Goal: Communication & Community: Participate in discussion

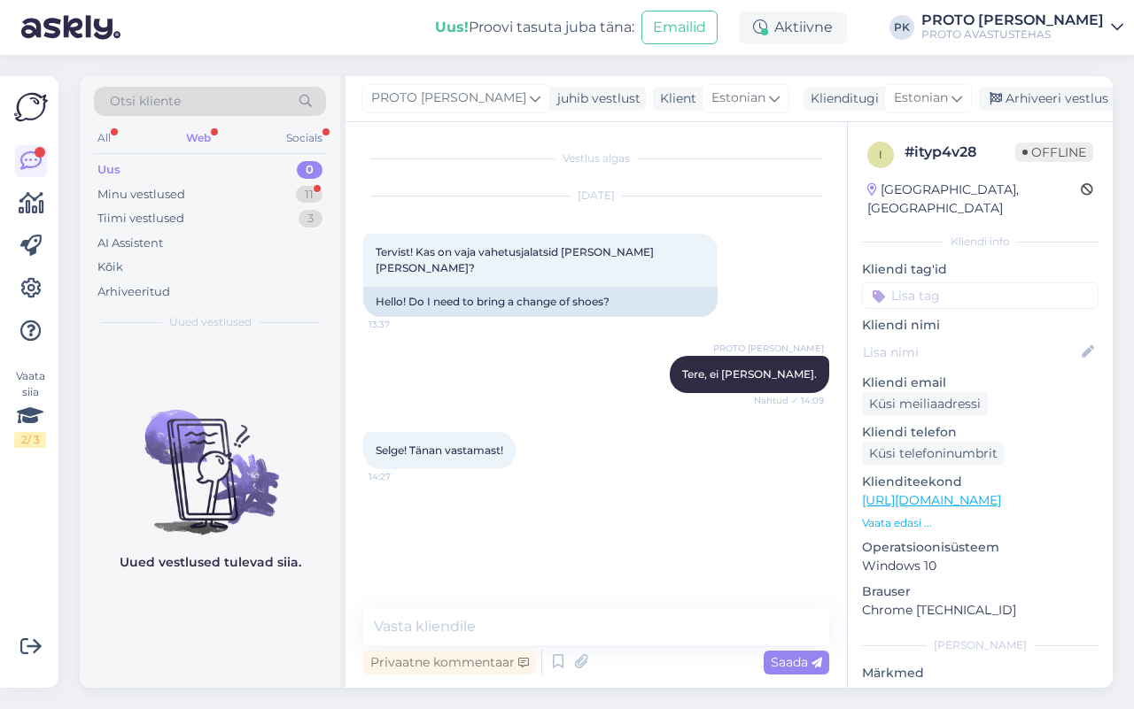
click at [197, 134] on div "Web" at bounding box center [198, 138] width 32 height 23
click at [105, 120] on div "Otsi kliente" at bounding box center [210, 107] width 232 height 40
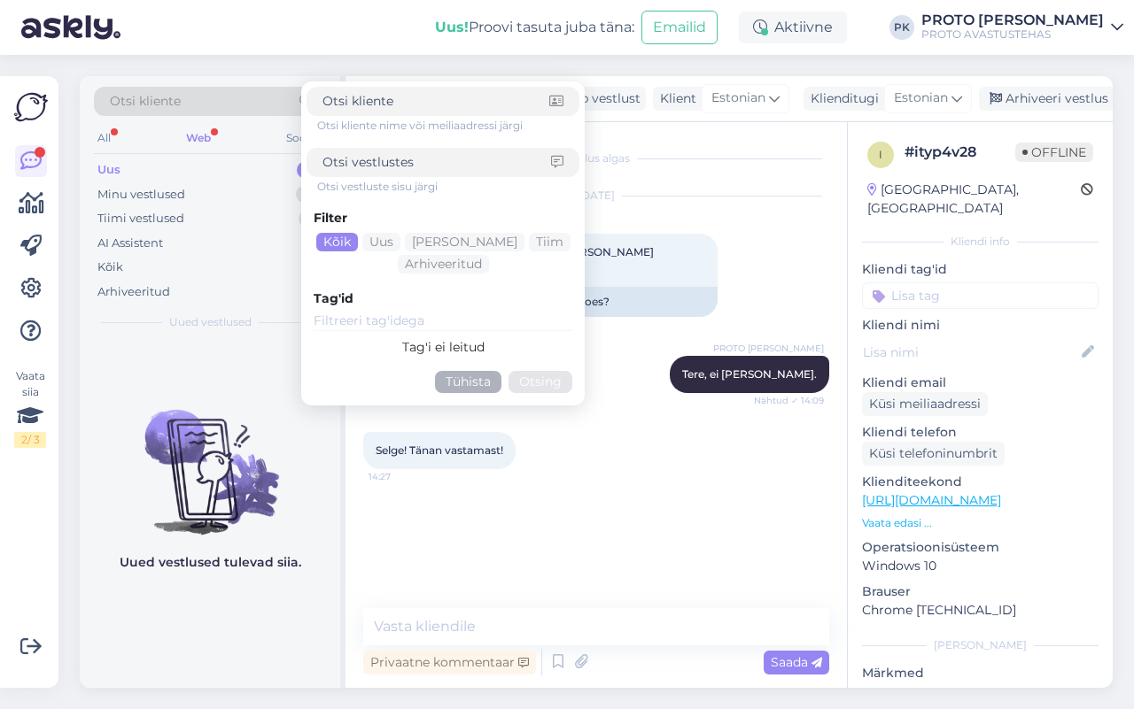
click at [120, 130] on div "All Web Socials" at bounding box center [210, 140] width 232 height 27
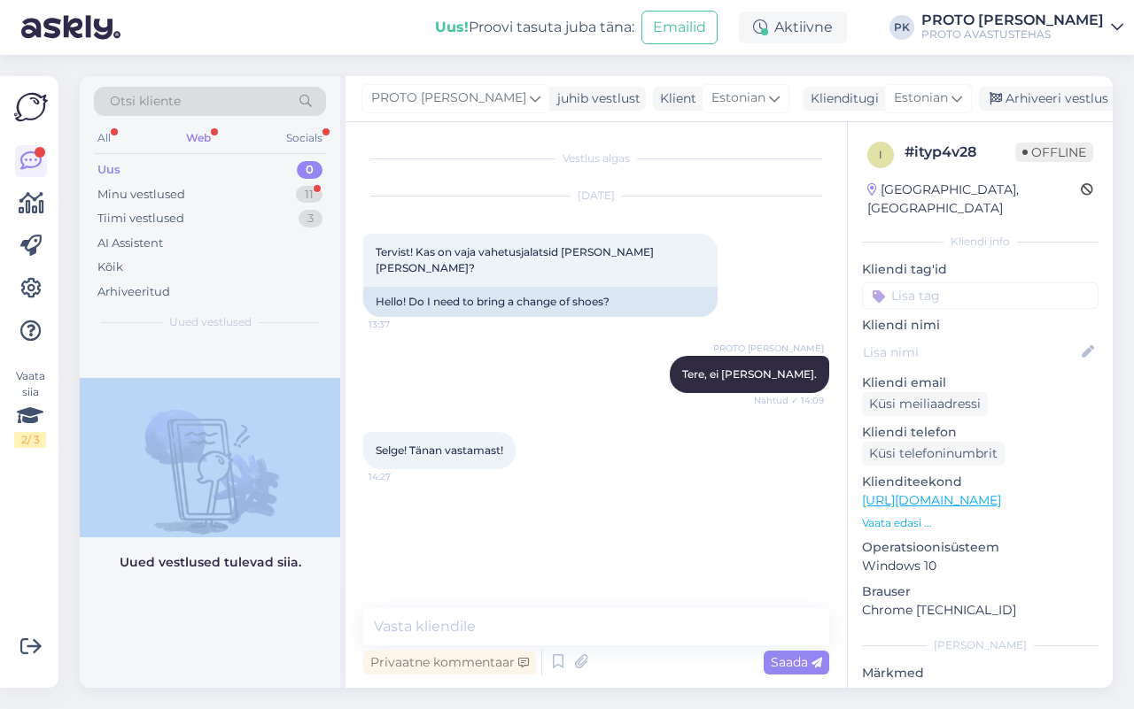
click at [91, 139] on div "Otsi kliente All Web Socials Uus 0 Minu vestlused 11 Tiimi vestlused 3 AI Assis…" at bounding box center [210, 208] width 260 height 265
click at [94, 138] on div "All" at bounding box center [104, 138] width 20 height 23
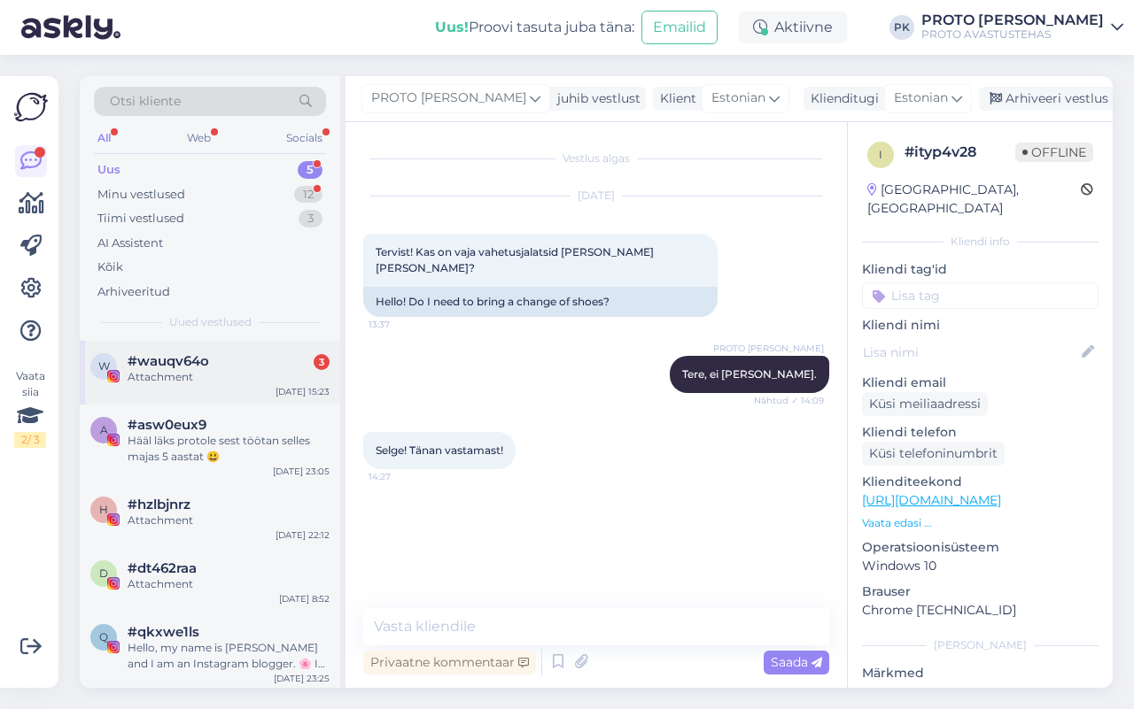
click at [249, 364] on div "#wauqv64o 3" at bounding box center [229, 361] width 202 height 16
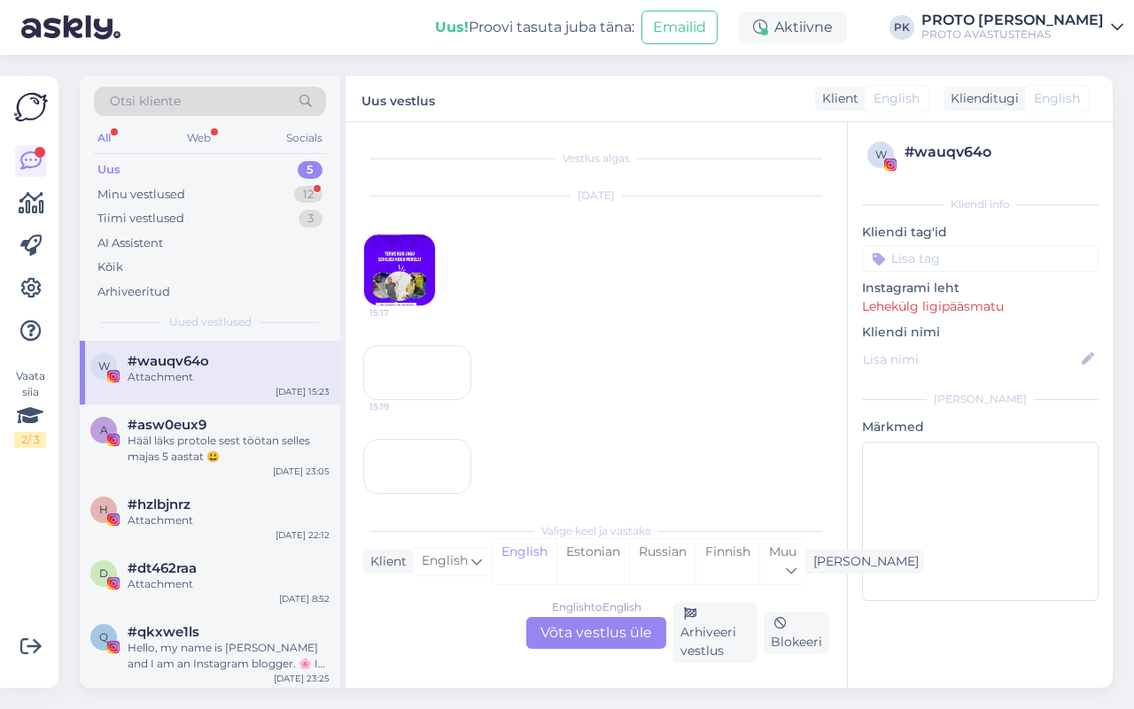
scroll to position [177, 0]
click at [419, 434] on div "15:23" at bounding box center [417, 449] width 108 height 55
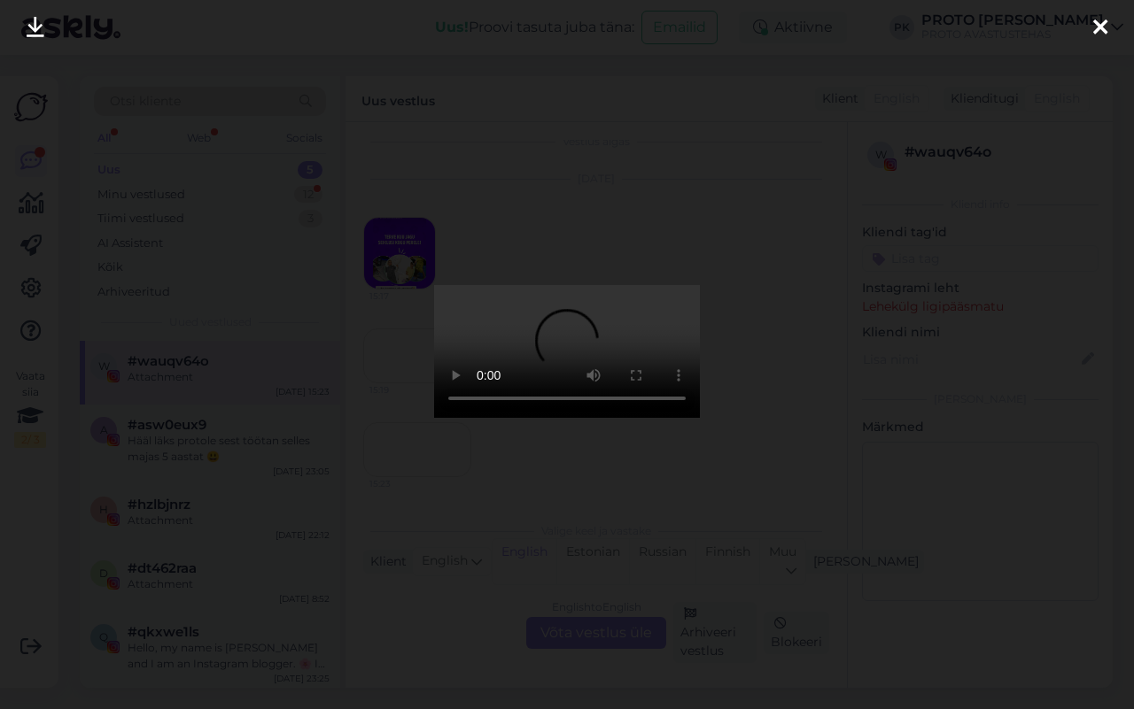
click at [767, 426] on div at bounding box center [567, 354] width 1134 height 709
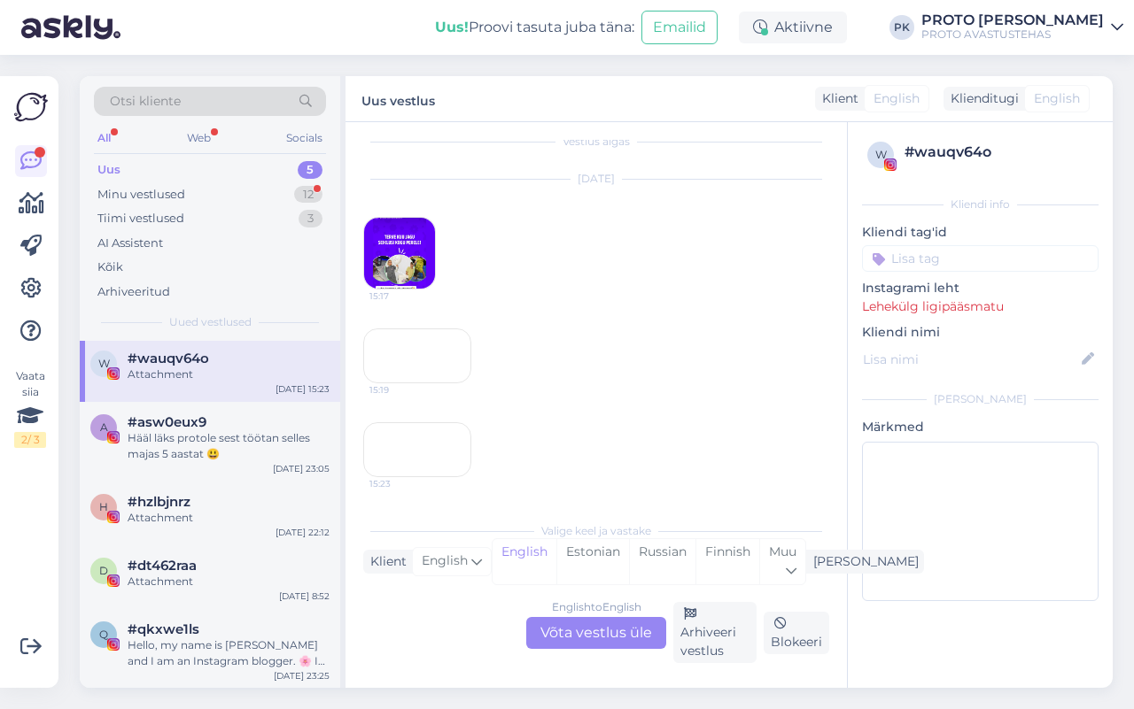
scroll to position [0, 0]
click at [228, 466] on div "a #asw0eux9 Hääl läks protole sest töötan selles majas 5 aastat 😃 [DATE] 23:05" at bounding box center [210, 442] width 260 height 80
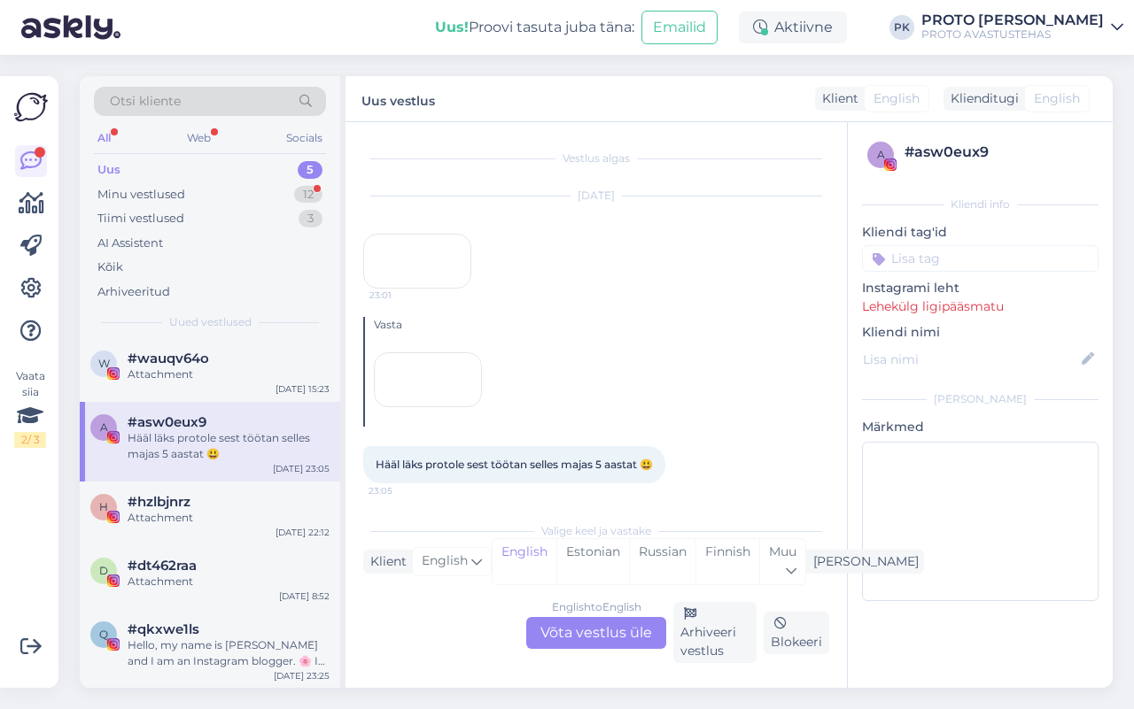
scroll to position [166, 0]
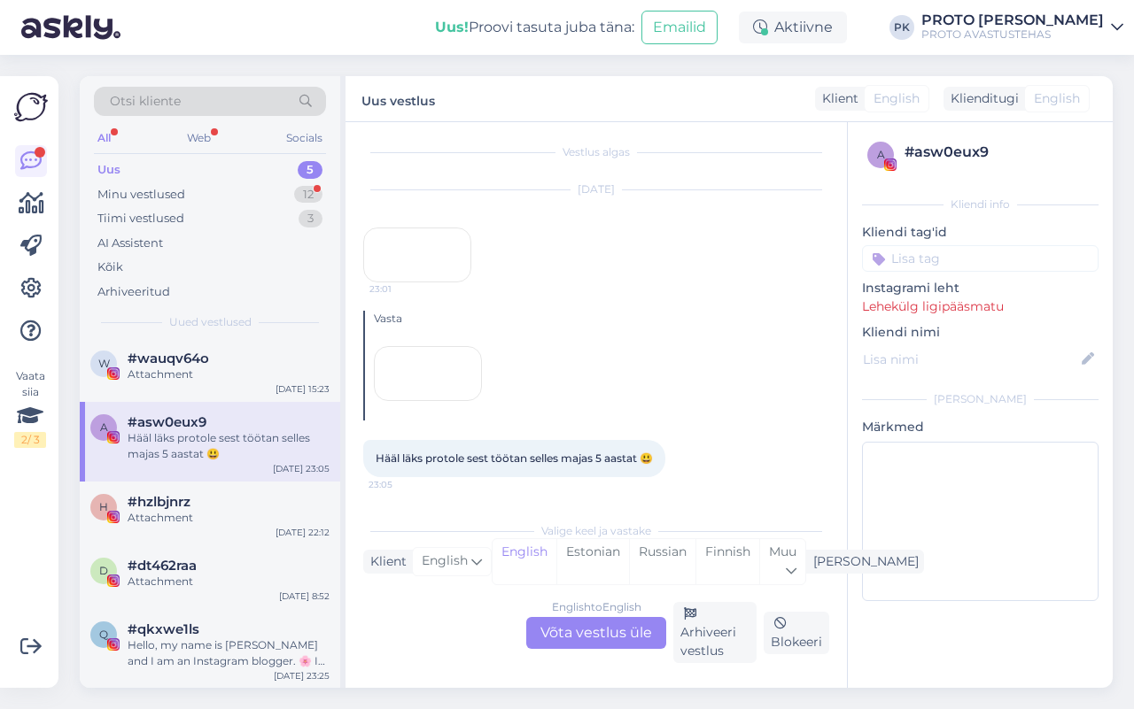
click at [447, 374] on div at bounding box center [428, 373] width 108 height 55
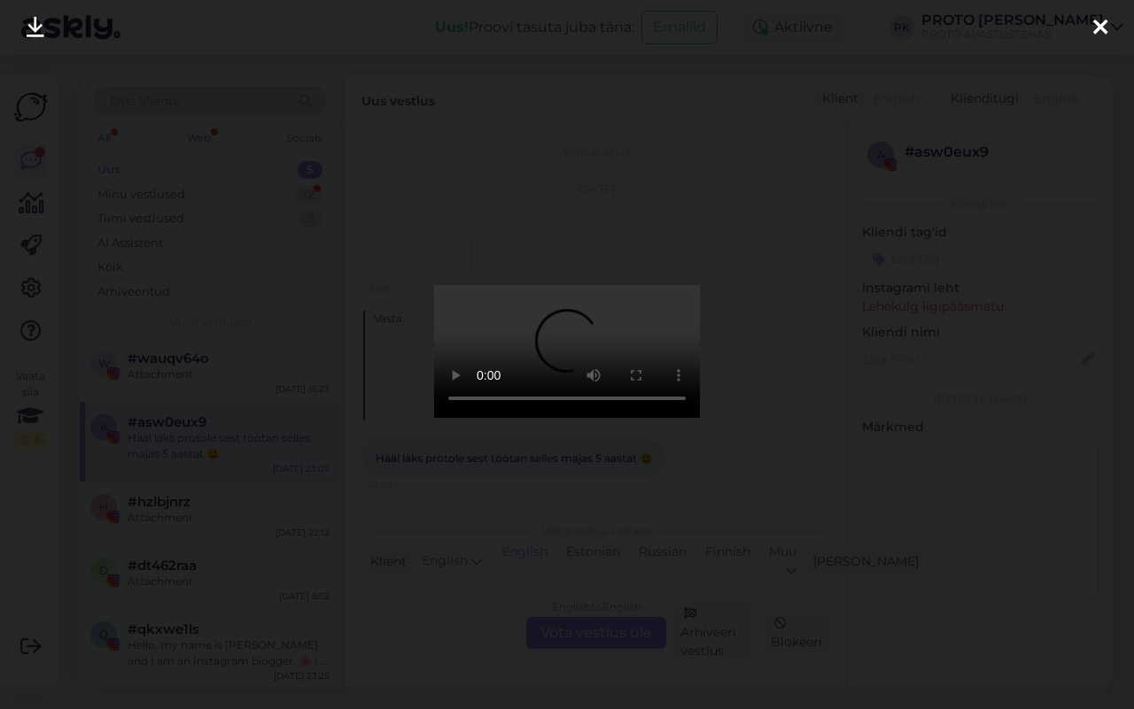
click at [884, 366] on div at bounding box center [567, 354] width 1134 height 709
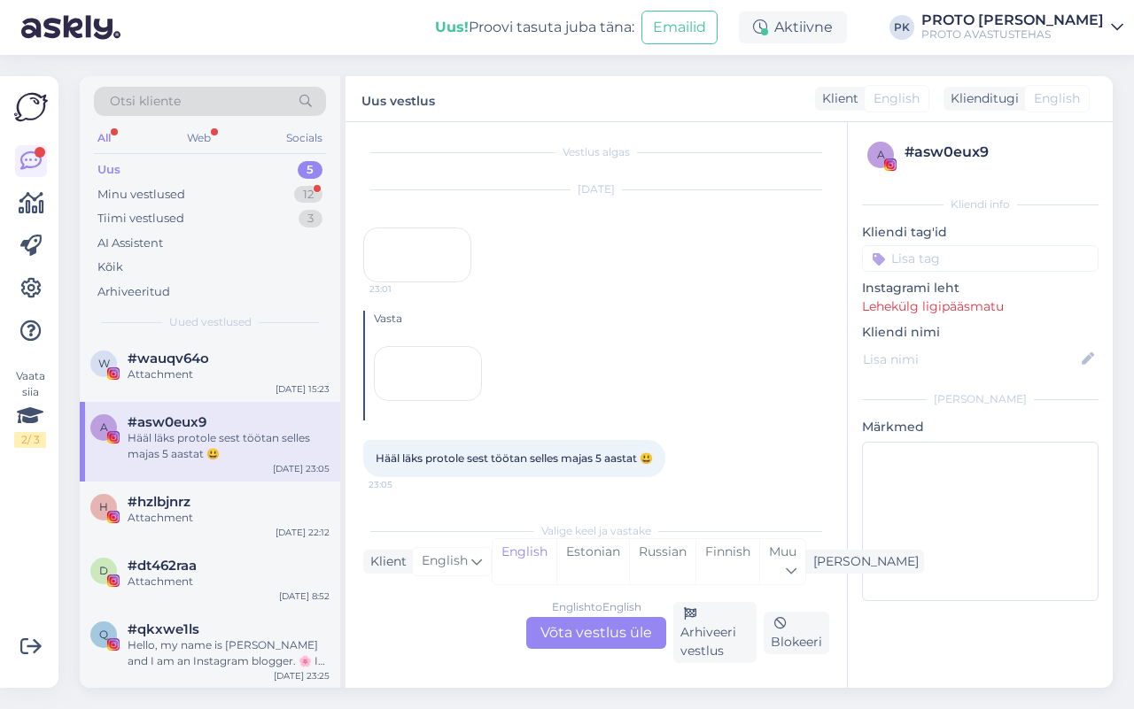
click at [390, 228] on div "23:01" at bounding box center [417, 255] width 108 height 55
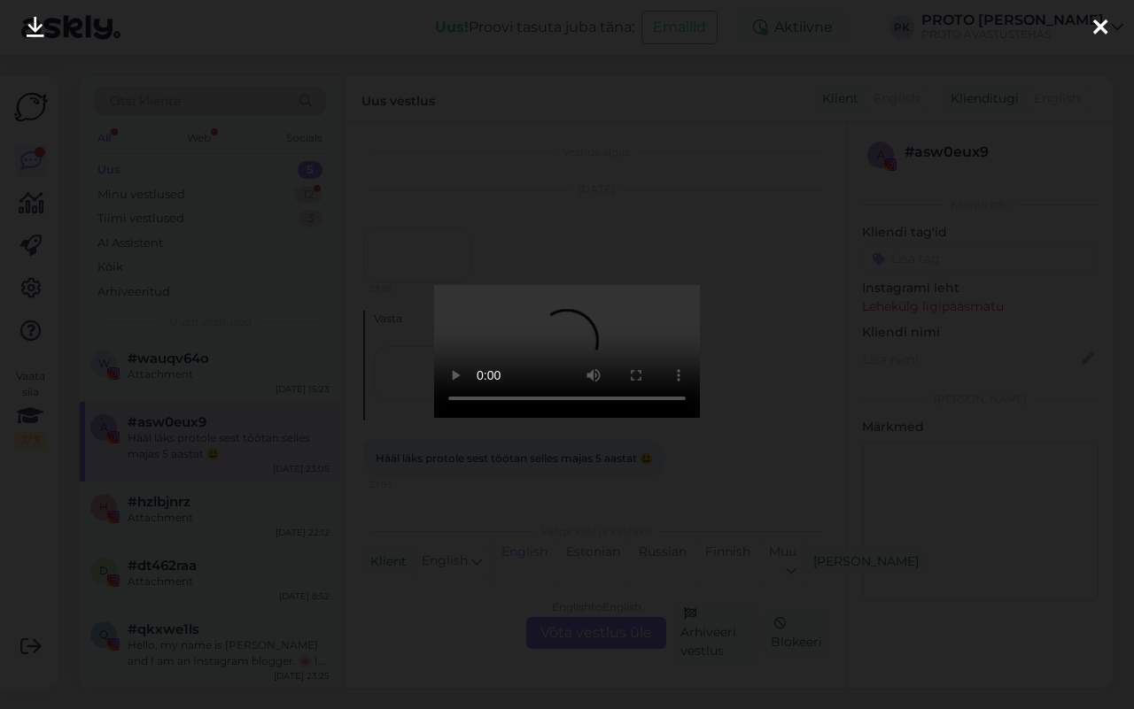
click at [778, 250] on div at bounding box center [567, 354] width 1134 height 709
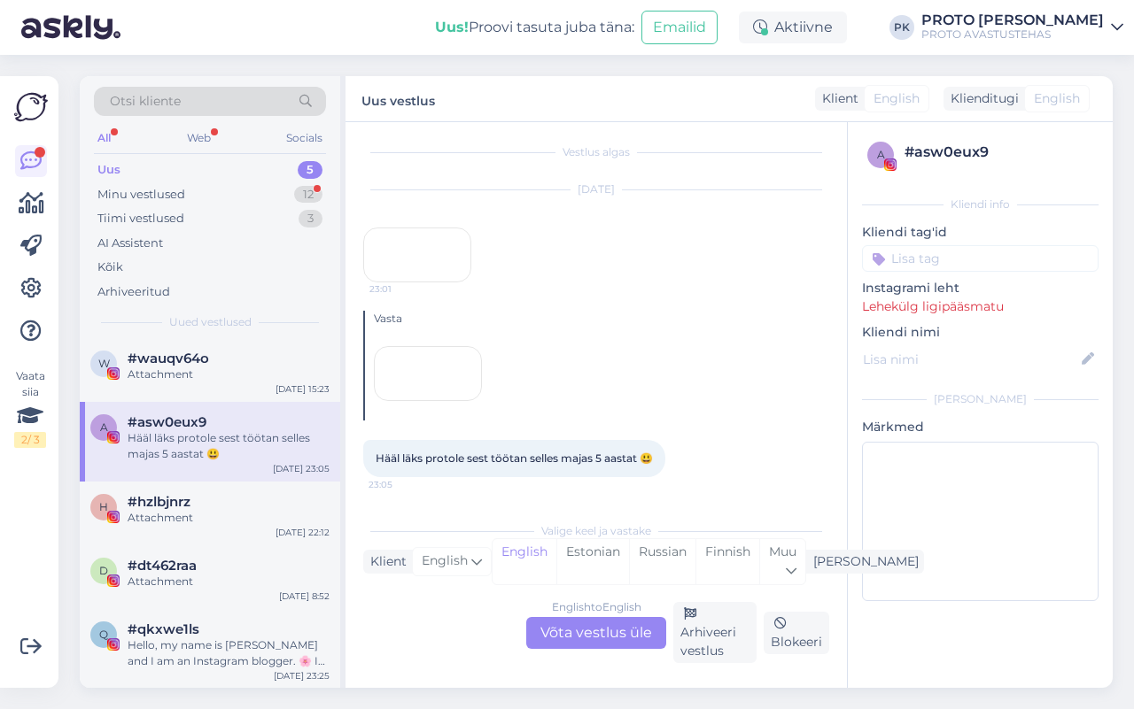
scroll to position [0, 0]
